Goal: Task Accomplishment & Management: Use online tool/utility

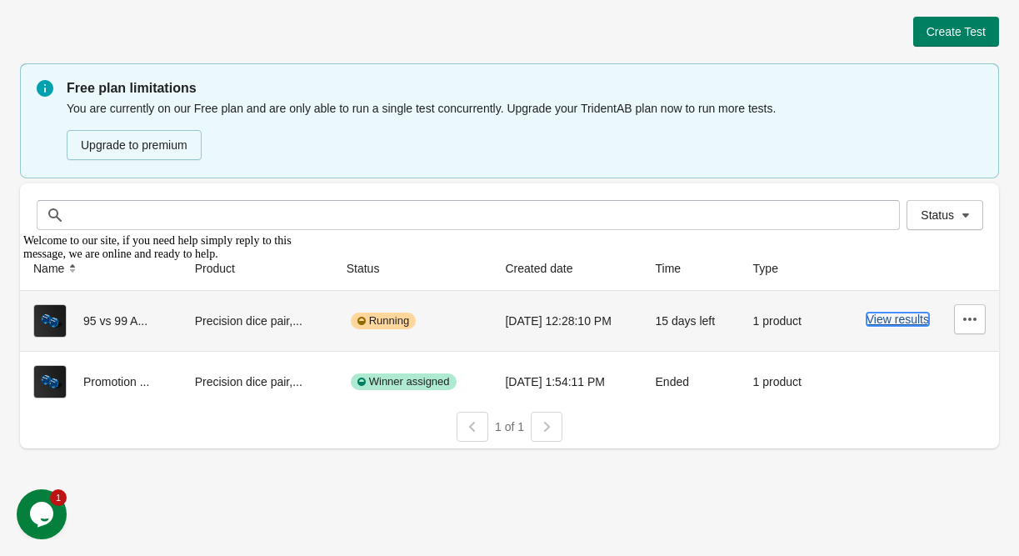
click at [876, 318] on button "View results" at bounding box center [897, 318] width 62 height 13
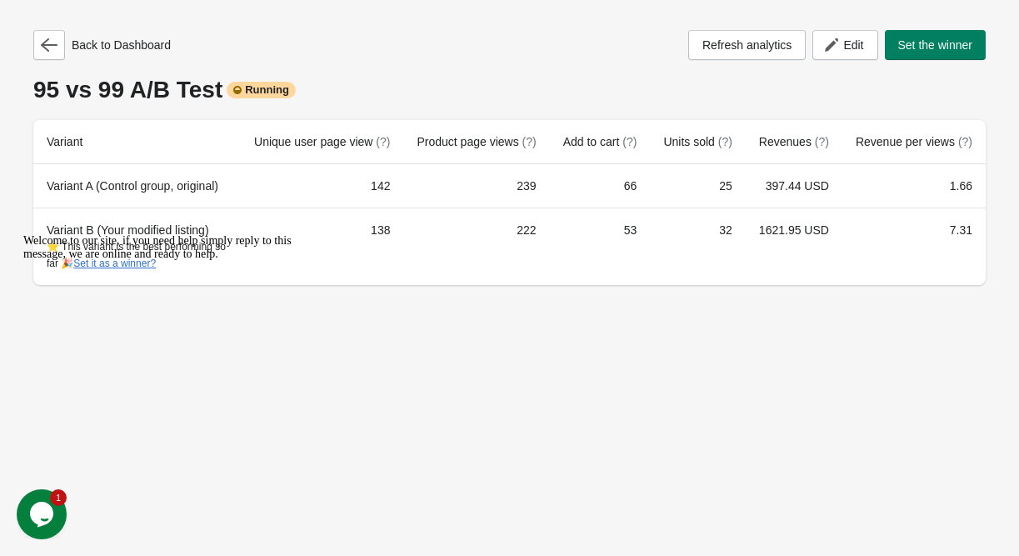
click at [114, 226] on div "Variant B (Your modified listing) ⭐ This variant is the best performing so far …" at bounding box center [137, 247] width 181 height 50
click at [132, 235] on div "Welcome to our site, if you need help simply reply to this message, we are onli…" at bounding box center [173, 247] width 300 height 27
click at [863, 49] on button "Edit" at bounding box center [844, 45] width 65 height 30
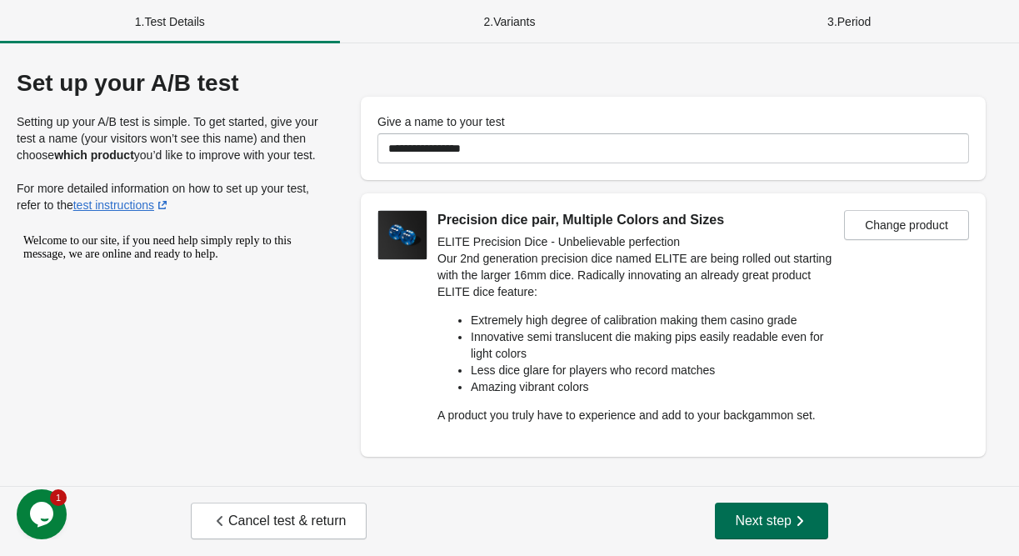
click at [778, 519] on span "Next step" at bounding box center [771, 520] width 73 height 17
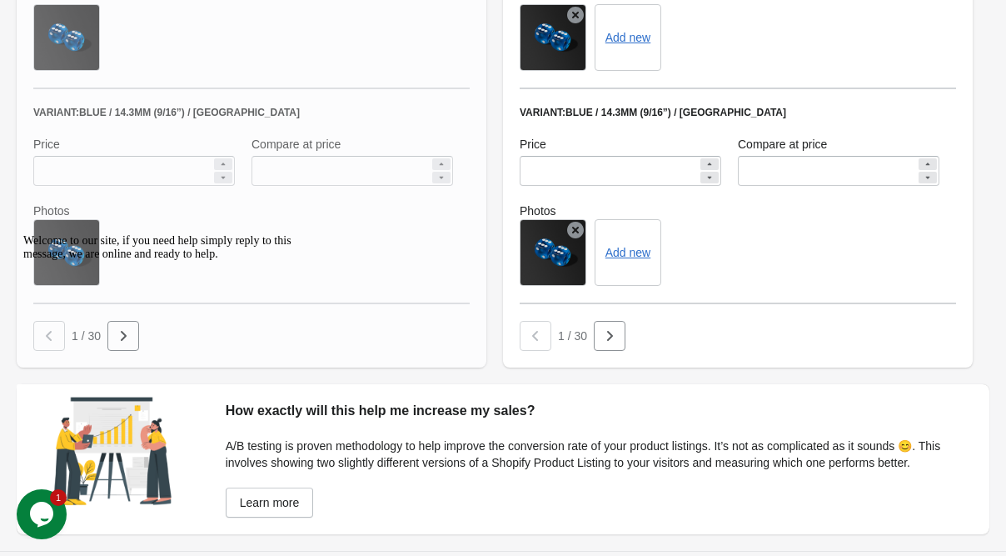
scroll to position [1321, 0]
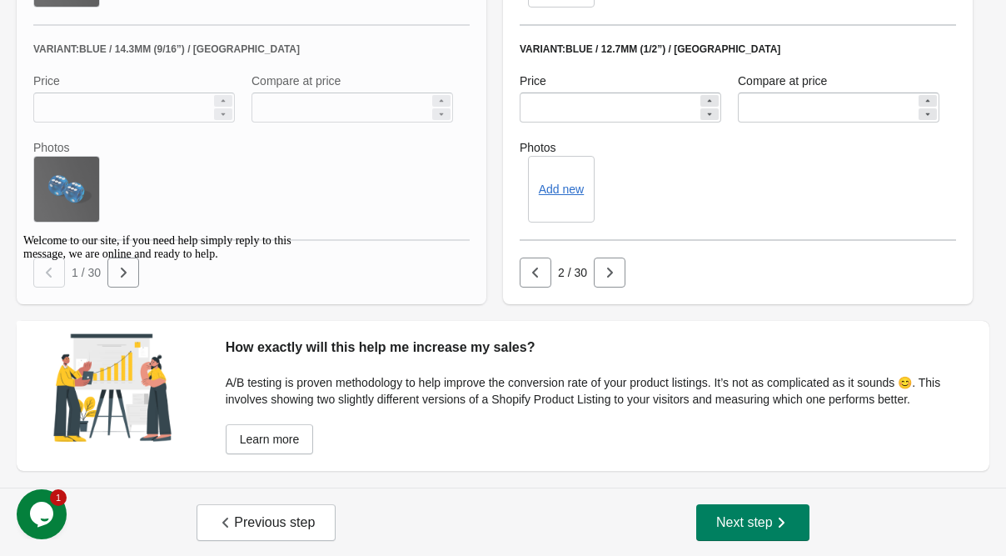
click at [118, 261] on div "Welcome to our site, if you need help simply reply to this message, we are onli…" at bounding box center [173, 247] width 300 height 27
click at [124, 261] on div "Welcome to our site, if you need help simply reply to this message, we are onli…" at bounding box center [173, 247] width 300 height 27
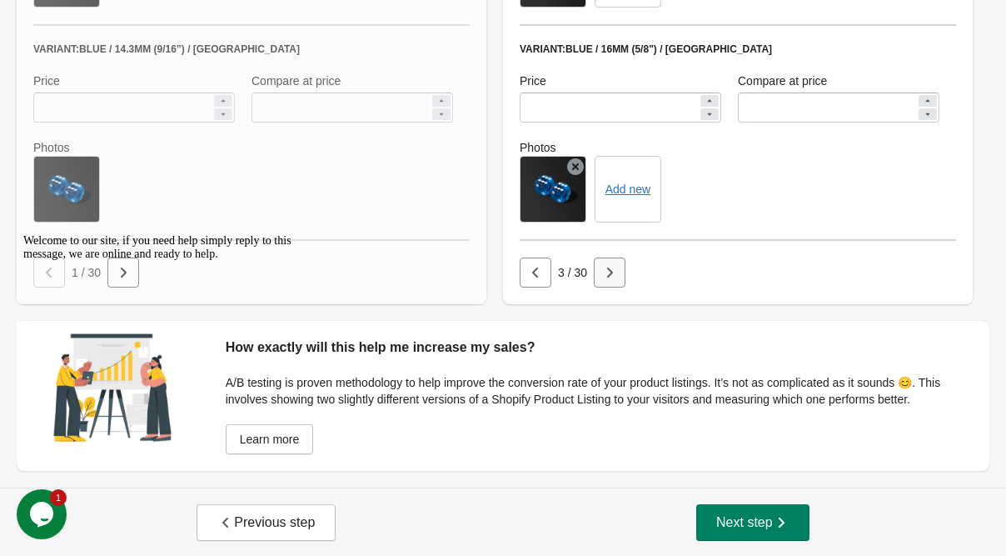
click at [610, 266] on icon "button" at bounding box center [609, 272] width 17 height 17
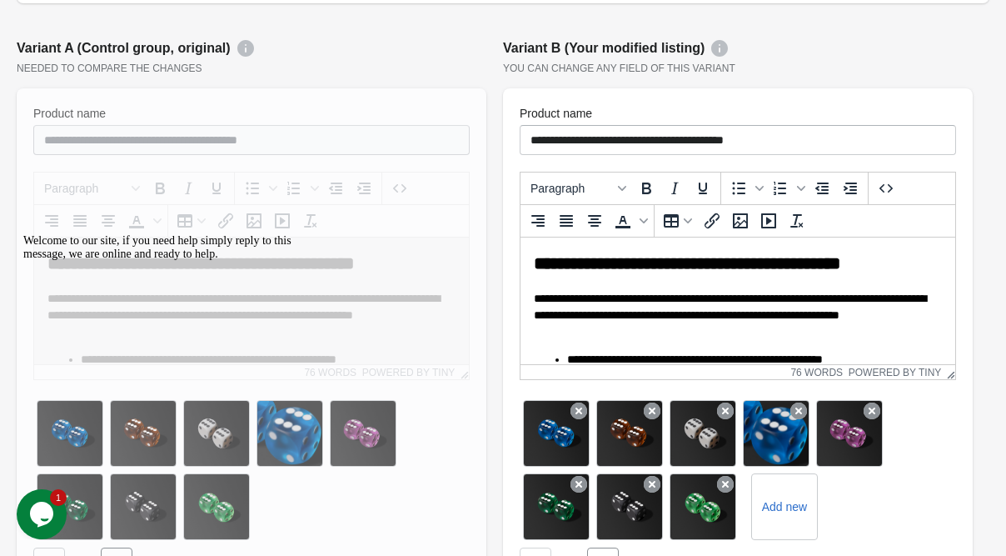
scroll to position [0, 0]
